Goal: Task Accomplishment & Management: Manage account settings

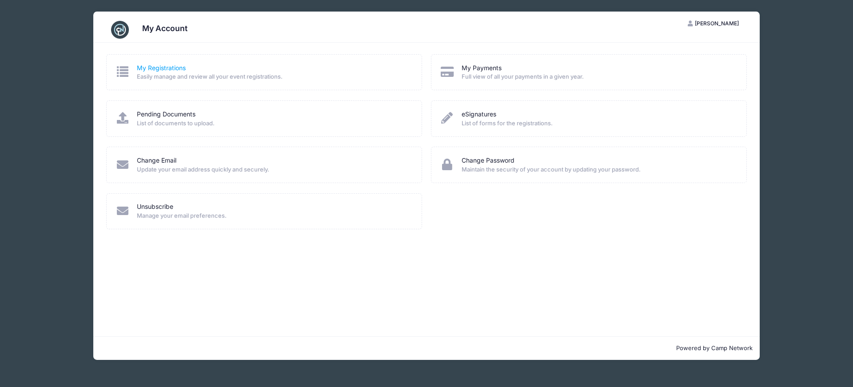
click at [173, 70] on link "My Registrations" at bounding box center [161, 67] width 49 height 9
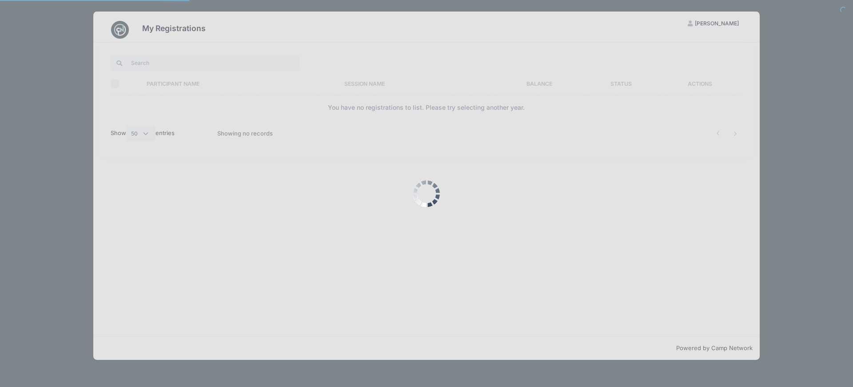
select select "50"
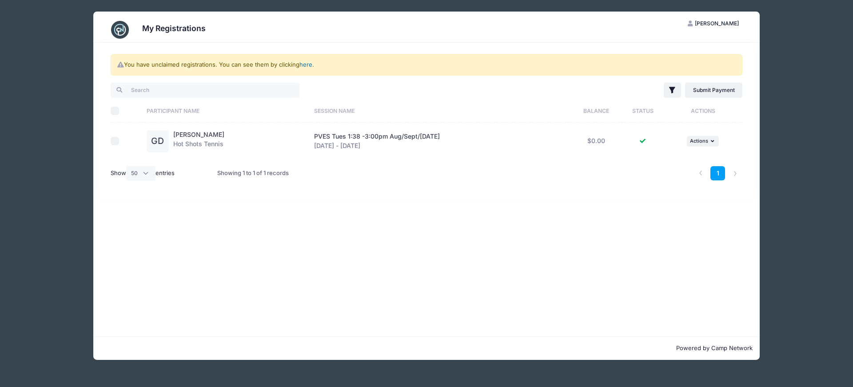
click at [310, 63] on link "here" at bounding box center [305, 64] width 13 height 7
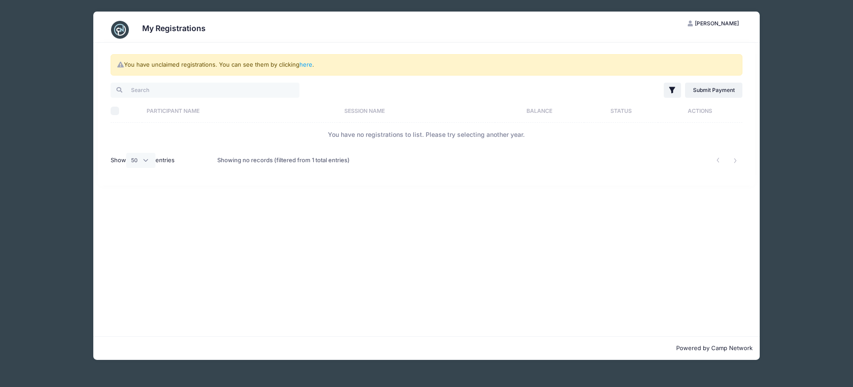
click at [750, 52] on div "You have unclaimed registrations. You can see them by clicking here . Filter Fi…" at bounding box center [427, 114] width 658 height 143
click at [295, 57] on div "You have unclaimed registrations. You can see them by clicking here ." at bounding box center [426, 64] width 631 height 21
click at [307, 62] on div "You have unclaimed registrations. You can see them by clicking here ." at bounding box center [426, 64] width 631 height 21
click at [307, 63] on link "here" at bounding box center [305, 64] width 13 height 7
click at [715, 25] on span "[PERSON_NAME]" at bounding box center [716, 23] width 44 height 7
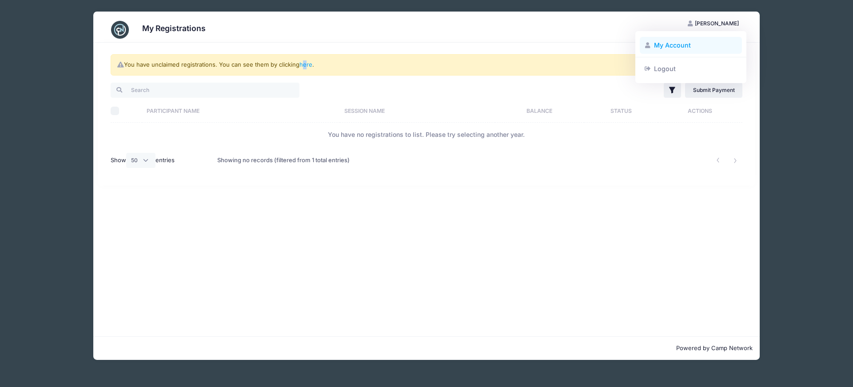
click at [671, 48] on link "My Account" at bounding box center [690, 45] width 103 height 17
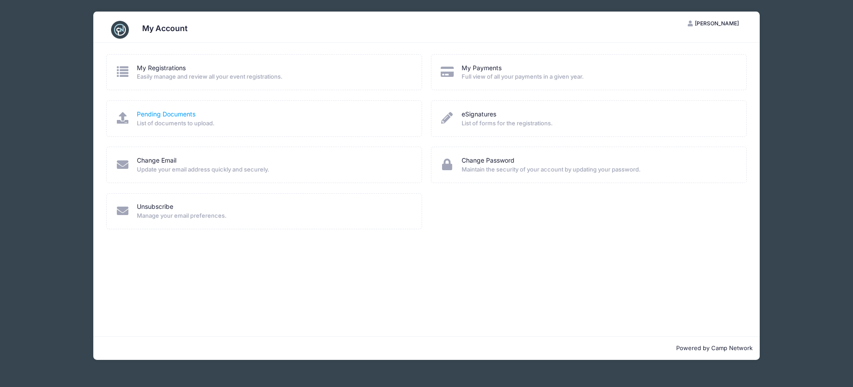
click at [171, 116] on link "Pending Documents" at bounding box center [166, 114] width 59 height 9
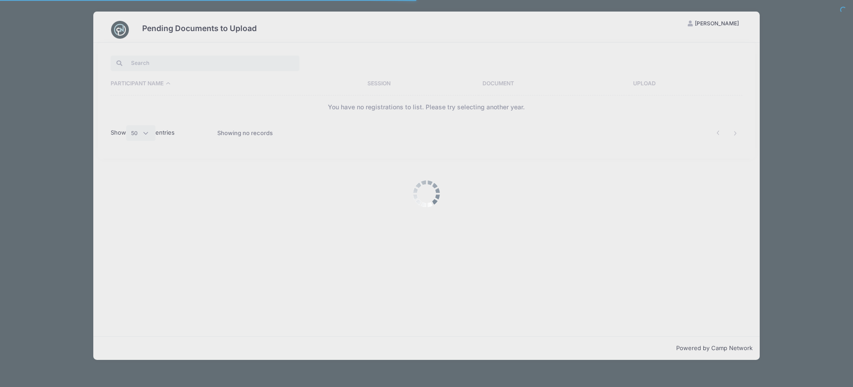
select select "50"
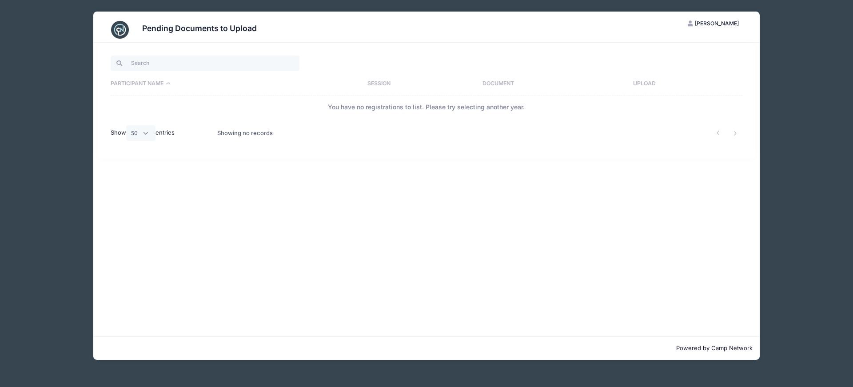
drag, startPoint x: 728, startPoint y: 19, endPoint x: 722, endPoint y: 20, distance: 5.3
click at [727, 19] on button "DD [PERSON_NAME]" at bounding box center [713, 23] width 67 height 15
click at [673, 48] on link "My Account" at bounding box center [690, 45] width 103 height 17
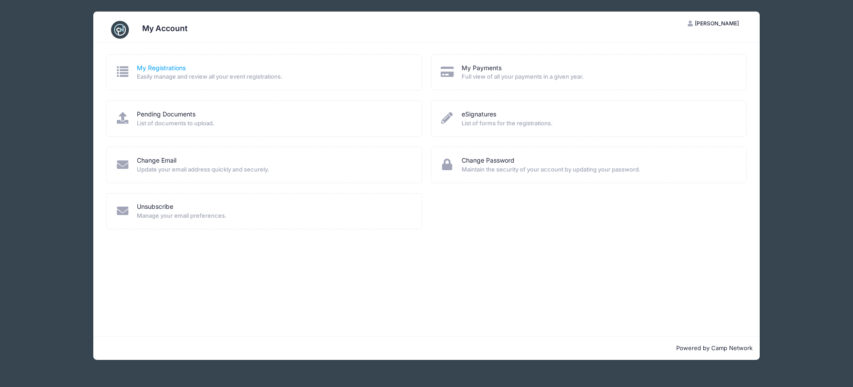
click at [170, 65] on link "My Registrations" at bounding box center [161, 67] width 49 height 9
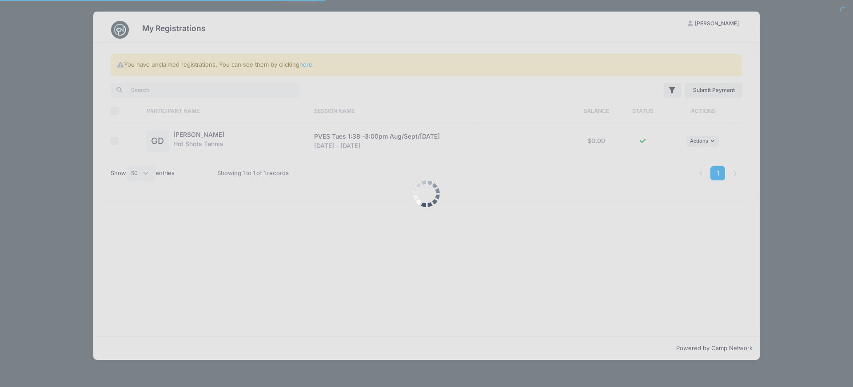
select select "50"
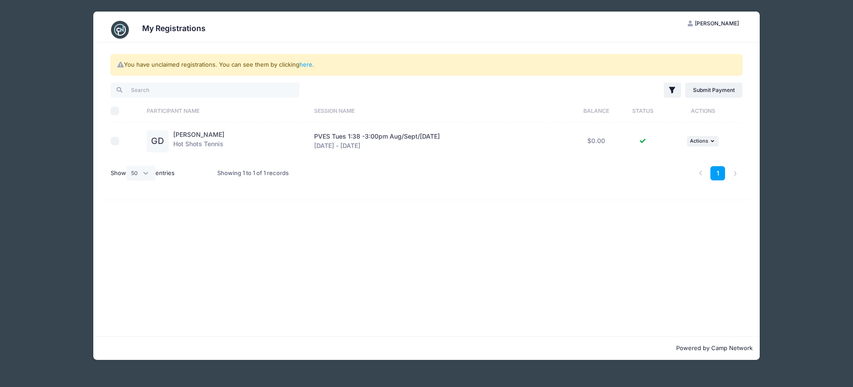
click at [198, 141] on div "[PERSON_NAME] Hot Shots Tennis" at bounding box center [198, 141] width 51 height 22
click at [198, 133] on link "[PERSON_NAME]" at bounding box center [198, 135] width 51 height 8
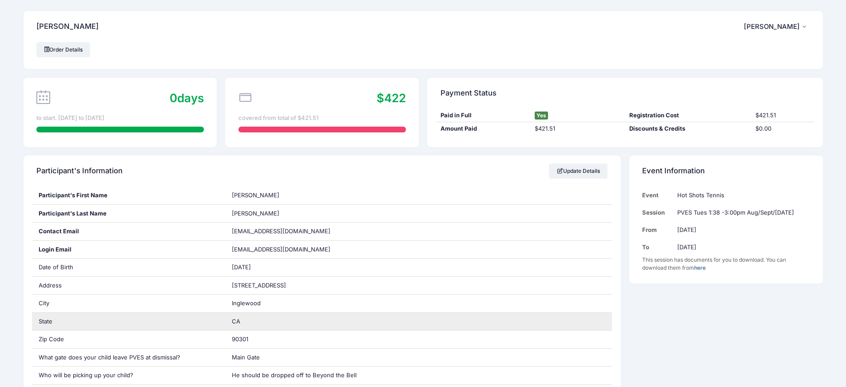
scroll to position [89, 0]
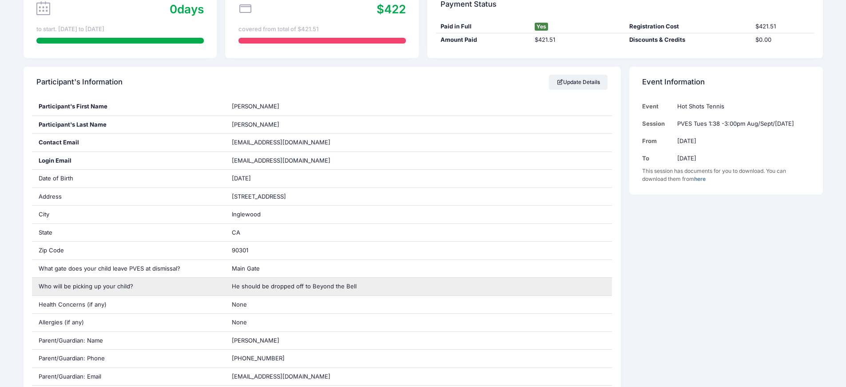
click at [238, 288] on span "He should be dropped off to Beyond the Bell" at bounding box center [294, 285] width 125 height 7
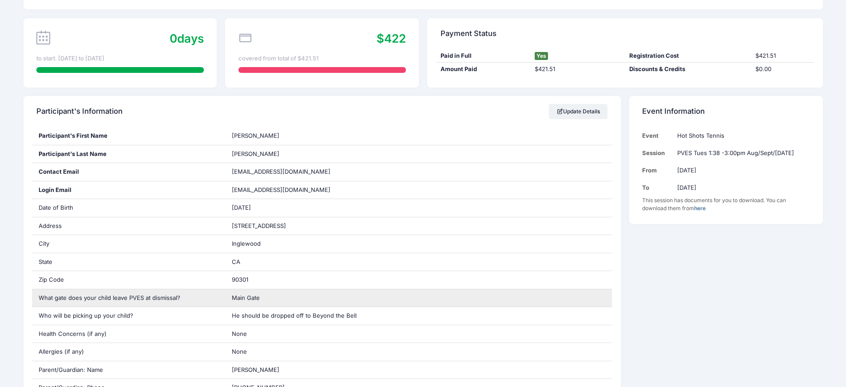
scroll to position [15, 0]
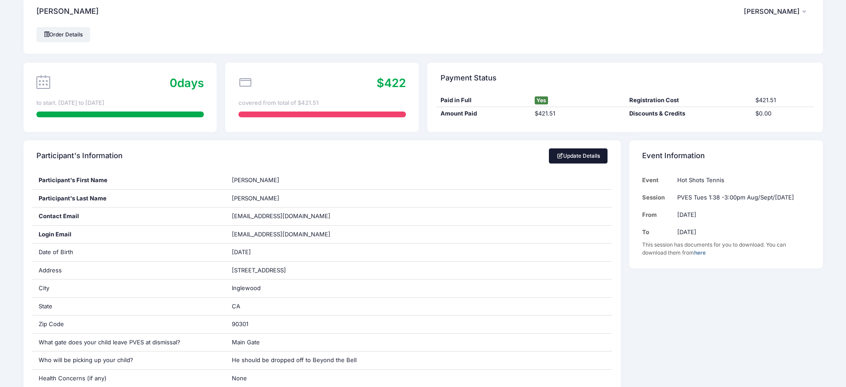
click at [561, 160] on link "Update Details" at bounding box center [578, 155] width 59 height 15
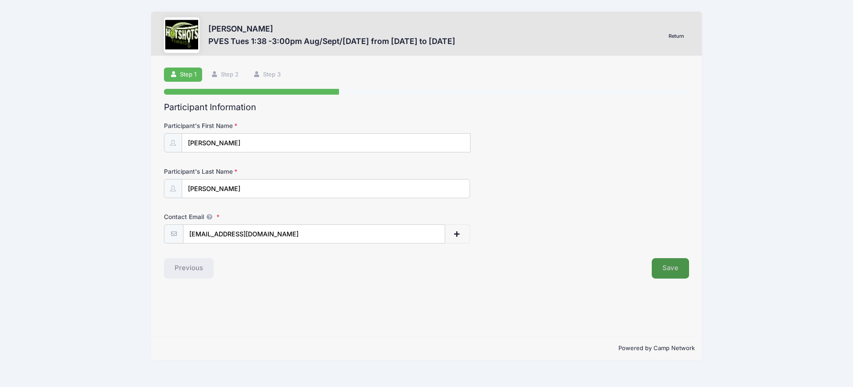
click at [673, 270] on button "Save" at bounding box center [669, 268] width 37 height 20
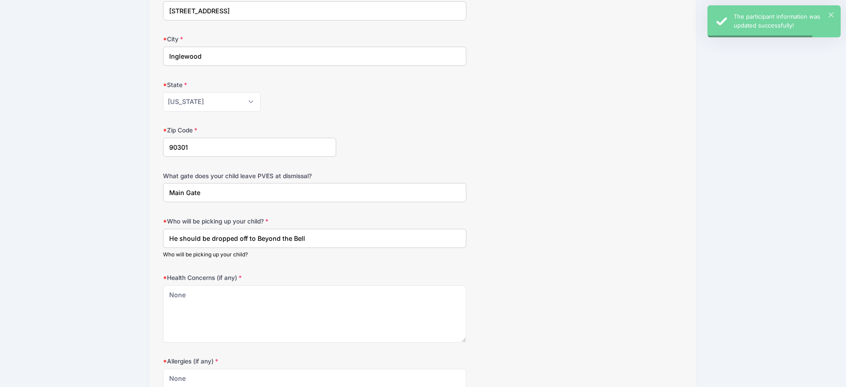
scroll to position [222, 0]
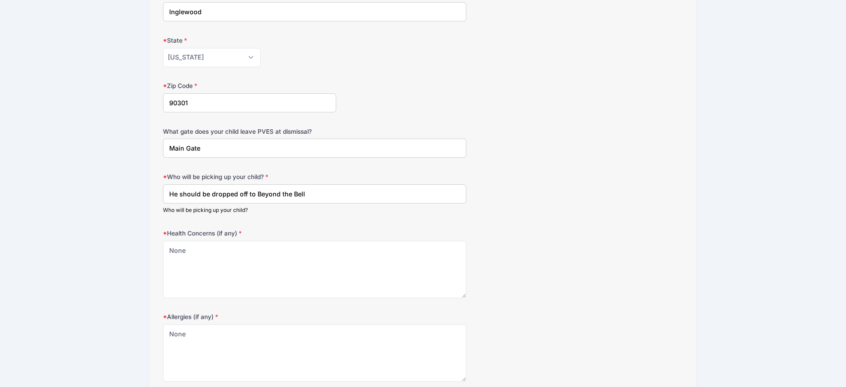
drag, startPoint x: 329, startPoint y: 196, endPoint x: 266, endPoint y: 190, distance: 63.8
click at [266, 190] on input "He should be dropped off to Beyond the Bell" at bounding box center [314, 193] width 303 height 19
click at [290, 195] on input "He should be dropped off to Beyond the Bell" at bounding box center [314, 193] width 303 height 19
click at [325, 200] on input "He should be dropped off to Beyond the Bell" at bounding box center [314, 193] width 303 height 19
drag, startPoint x: 320, startPoint y: 194, endPoint x: 257, endPoint y: 193, distance: 62.6
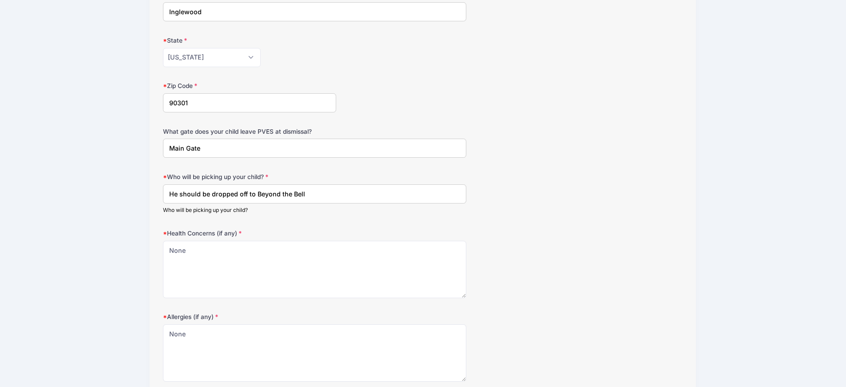
click at [257, 193] on input "He should be dropped off to Beyond the Bell" at bounding box center [314, 193] width 303 height 19
click at [283, 193] on input "He should be dropped off to the ELOP program at [GEOGRAPHIC_DATA]." at bounding box center [314, 193] width 303 height 19
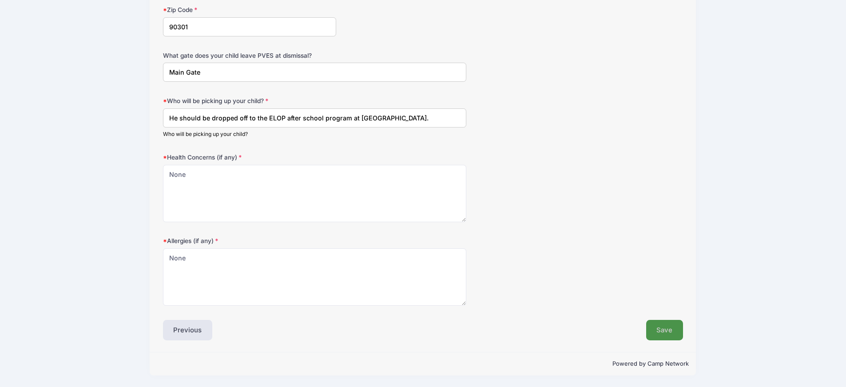
type input "He should be dropped off to the ELOP after school program at [GEOGRAPHIC_DATA]."
click at [666, 329] on button "Save" at bounding box center [664, 330] width 37 height 20
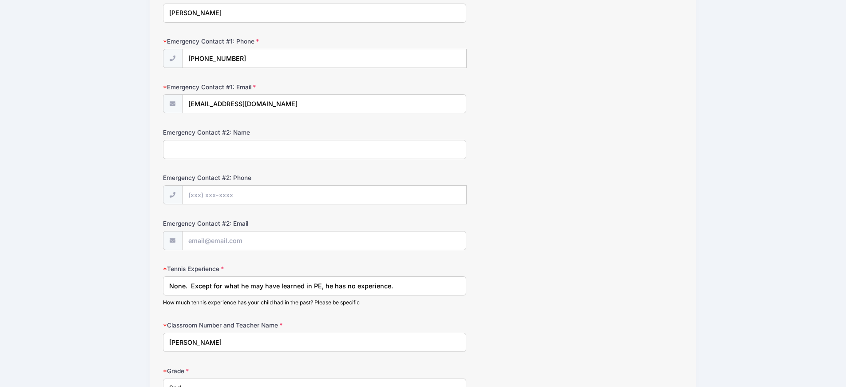
scroll to position [425, 0]
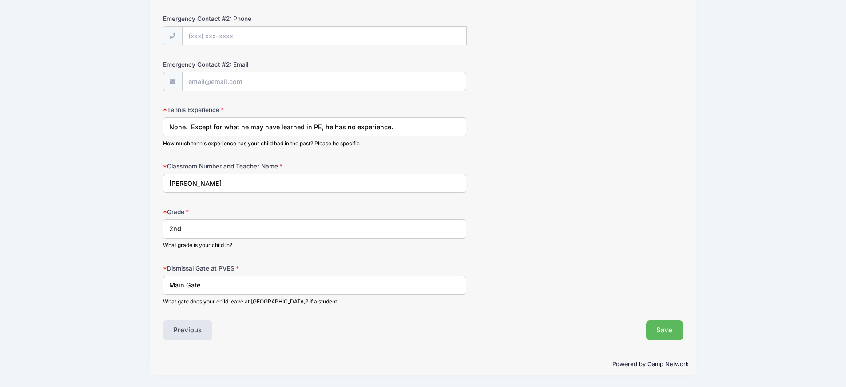
click at [248, 188] on input "[PERSON_NAME]" at bounding box center [314, 183] width 303 height 19
type input "[PERSON_NAME], Room 26"
click at [674, 329] on button "Save" at bounding box center [664, 330] width 37 height 20
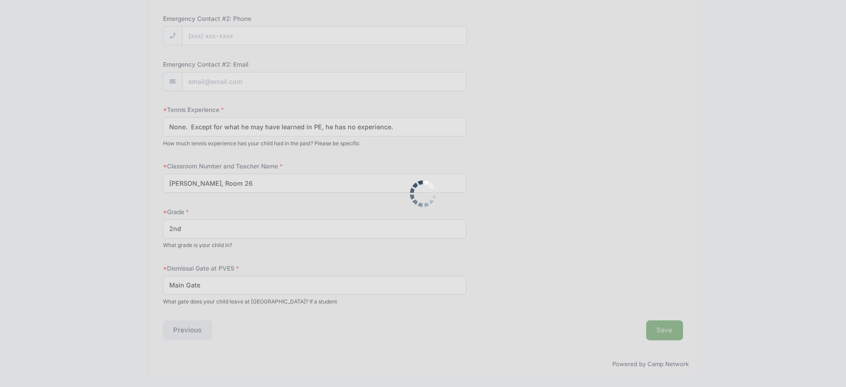
scroll to position [0, 0]
